Goal: Find specific page/section: Find specific page/section

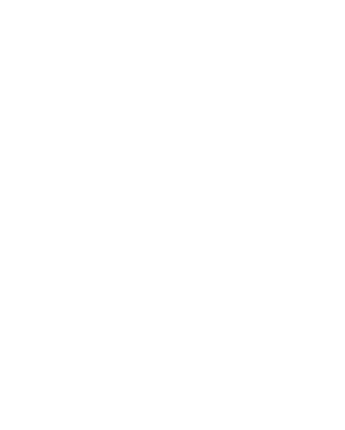
scroll to position [13, 0]
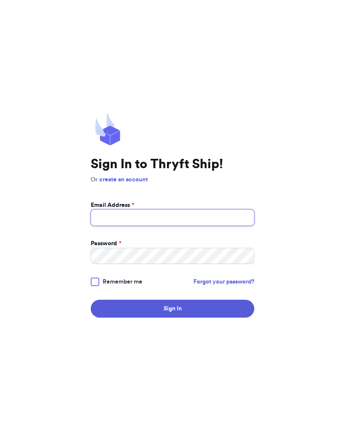
type input "earleskylee@gmail.com"
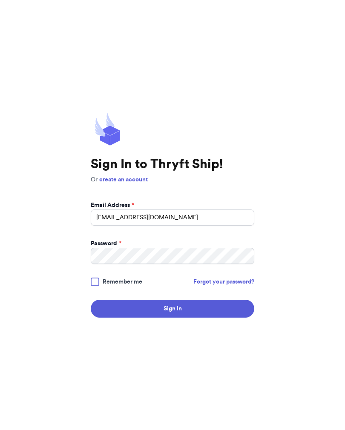
click at [173, 315] on button "Sign In" at bounding box center [173, 309] width 164 height 18
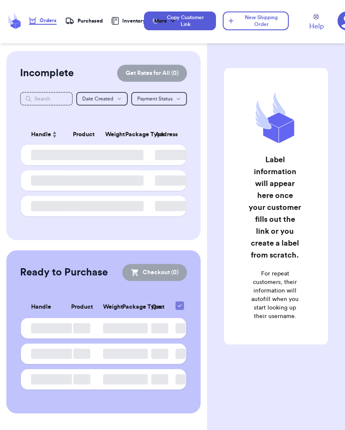
checkbox input "false"
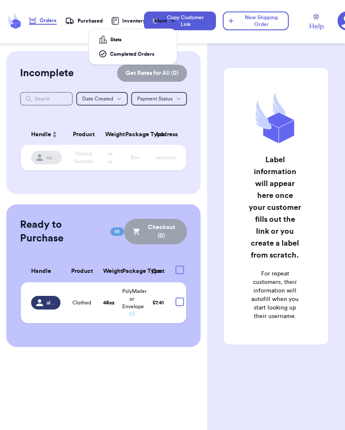
click at [169, 23] on icon at bounding box center [173, 21] width 9 height 9
click at [202, 47] on div "Customer Link New Order Incomplete Get Rates for All ( 0 ) Get Rates for All ( …" at bounding box center [103, 215] width 207 height 430
click at [87, 30] on nav "Orders Purchased Inventory More Stats Completed Orders" at bounding box center [86, 21] width 115 height 28
click at [89, 19] on div "Purchased" at bounding box center [83, 21] width 37 height 9
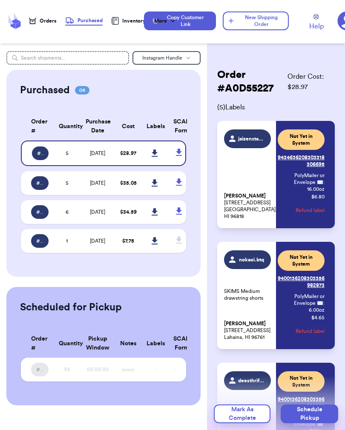
click at [153, 157] on icon at bounding box center [155, 154] width 6 height 8
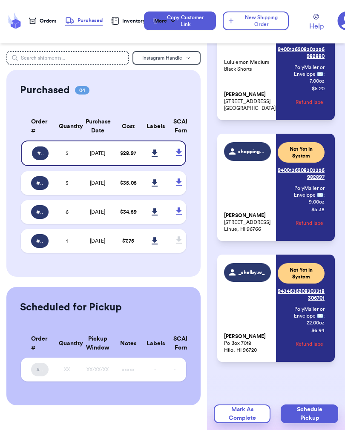
scroll to position [350, 0]
click at [159, 157] on link at bounding box center [155, 153] width 19 height 19
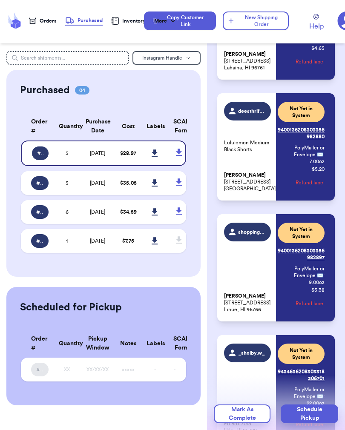
scroll to position [267, 0]
